Goal: Task Accomplishment & Management: Manage account settings

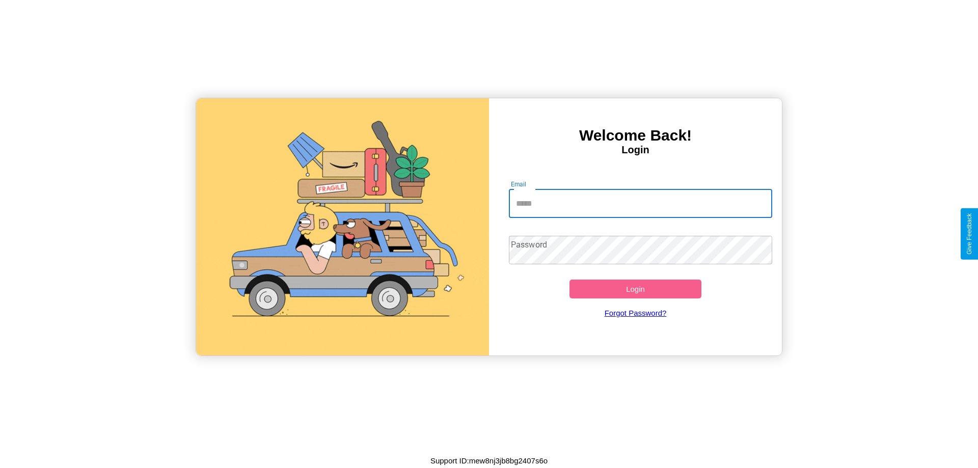
click at [641, 203] on input "Email" at bounding box center [641, 204] width 264 height 29
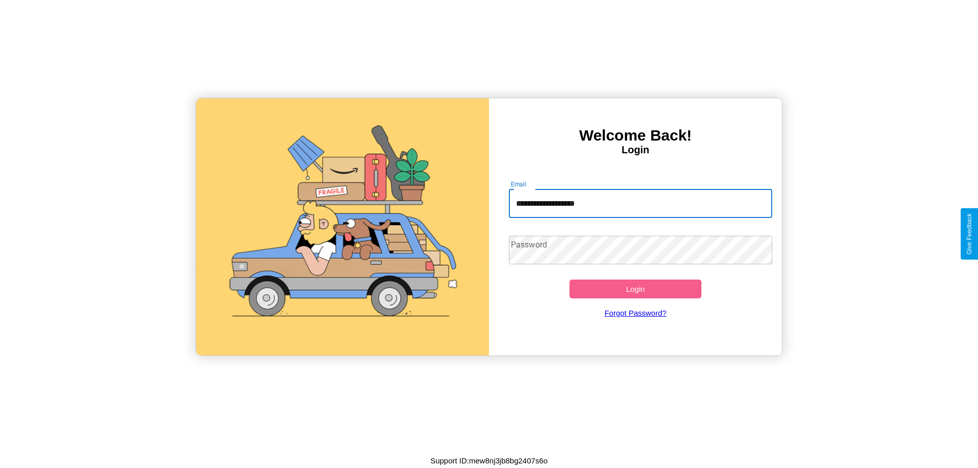
type input "**********"
click at [635, 289] on button "Login" at bounding box center [636, 289] width 132 height 19
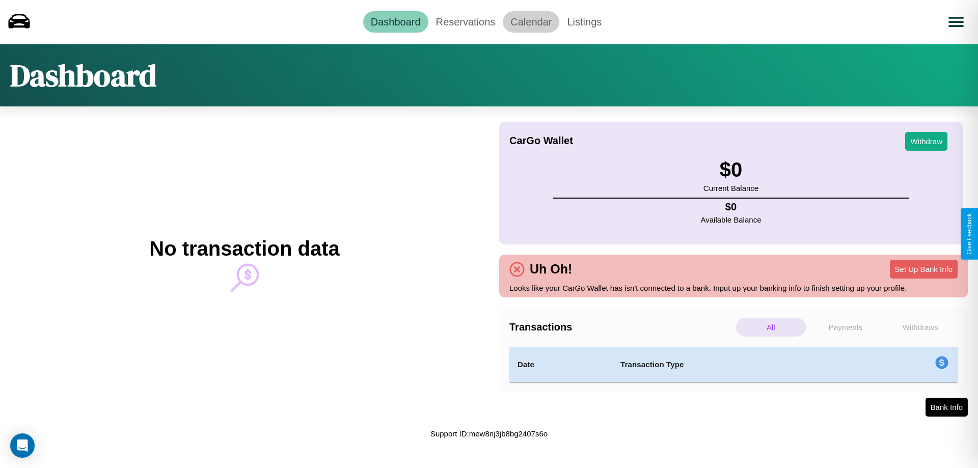
click at [531, 21] on link "Calendar" at bounding box center [531, 21] width 57 height 21
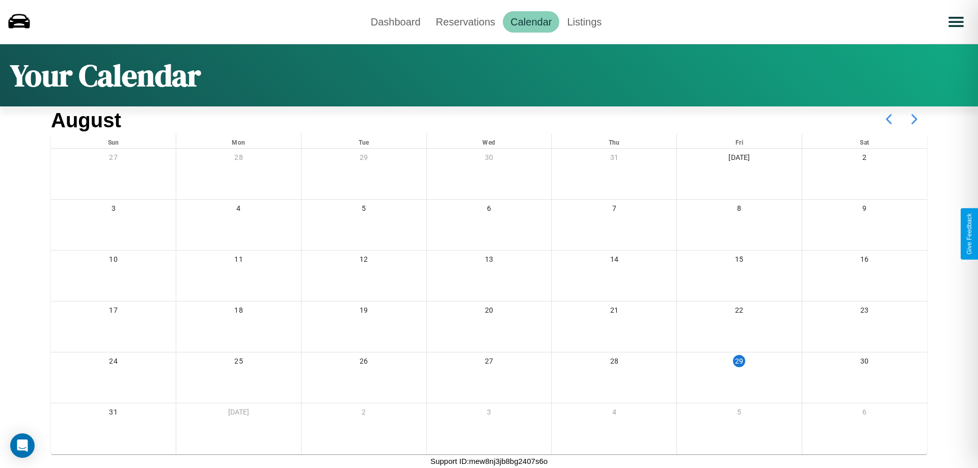
click at [915, 119] on icon at bounding box center [914, 119] width 25 height 25
click at [465, 21] on link "Reservations" at bounding box center [466, 21] width 75 height 21
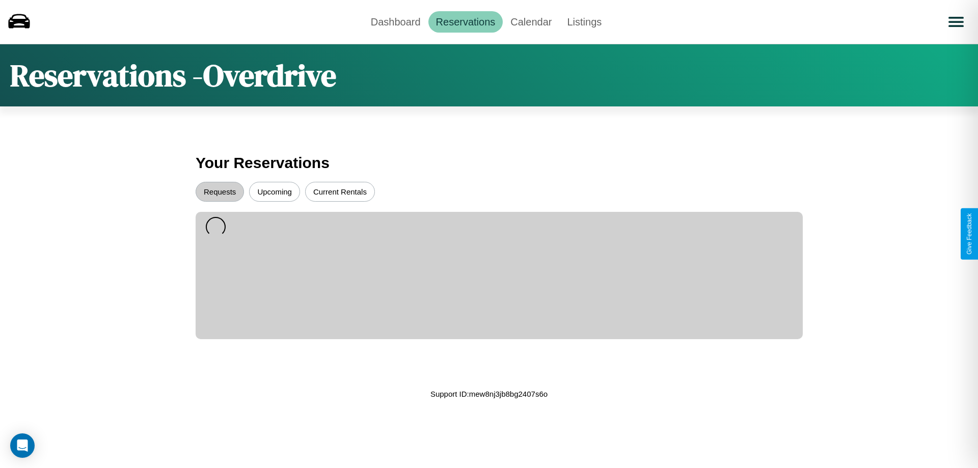
click at [275, 192] on button "Upcoming" at bounding box center [274, 192] width 51 height 20
click at [340, 192] on button "Current Rentals" at bounding box center [340, 192] width 70 height 20
click at [220, 192] on button "Requests" at bounding box center [220, 192] width 48 height 20
